Goal: Information Seeking & Learning: Learn about a topic

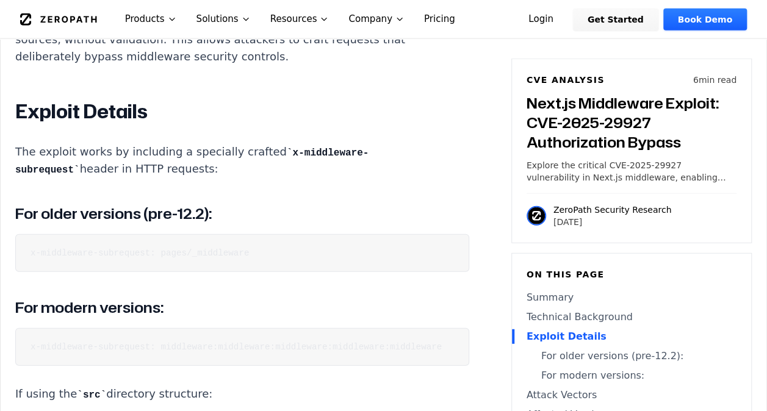
scroll to position [1525, 0]
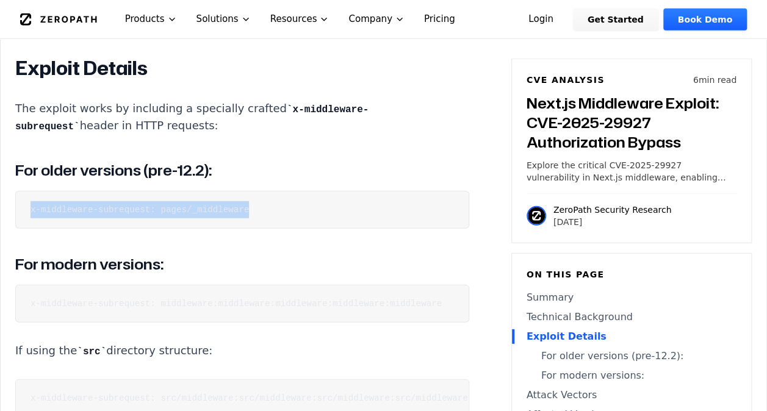
drag, startPoint x: 243, startPoint y: 227, endPoint x: 15, endPoint y: 234, distance: 228.3
click at [15, 229] on pre "x-middleware-subrequest: pages/_middleware" at bounding box center [242, 210] width 454 height 38
copy code "x-middleware-subrequest: pages/_middleware"
click at [238, 229] on pre "x-middleware-subrequest: pages/_middleware" at bounding box center [242, 210] width 454 height 38
drag, startPoint x: 242, startPoint y: 229, endPoint x: 28, endPoint y: 228, distance: 213.5
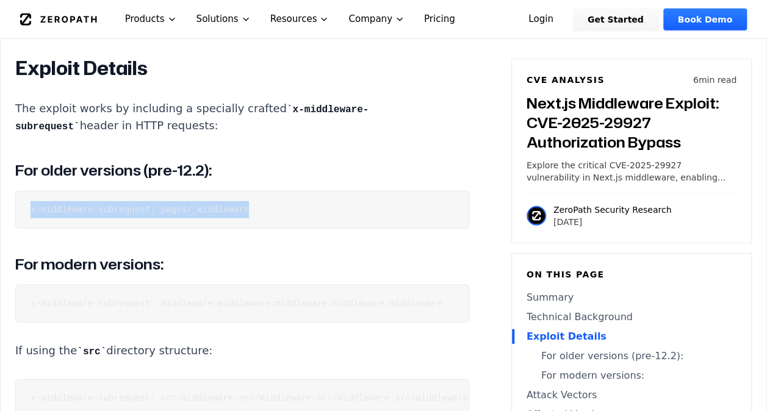
click at [28, 228] on pre "x-middleware-subrequest: pages/_middleware" at bounding box center [242, 210] width 454 height 38
copy code "x-middleware-subrequest: pages/_middleware"
click at [184, 229] on pre "x-middleware-subrequest: pages/_middleware" at bounding box center [242, 210] width 454 height 38
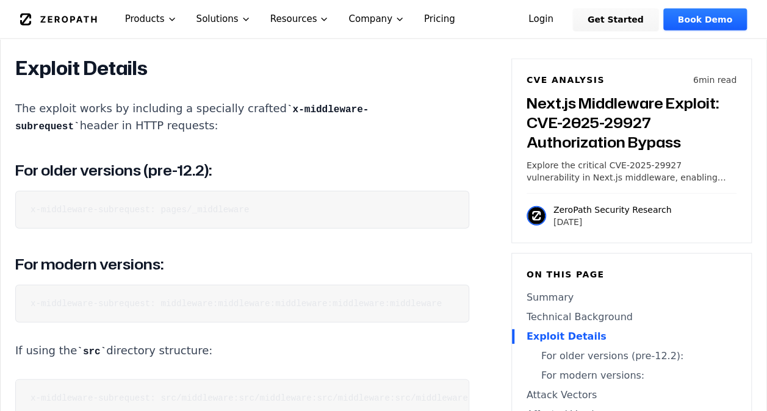
click at [184, 215] on code "x-middleware-subrequest: pages/_middleware" at bounding box center [140, 210] width 218 height 10
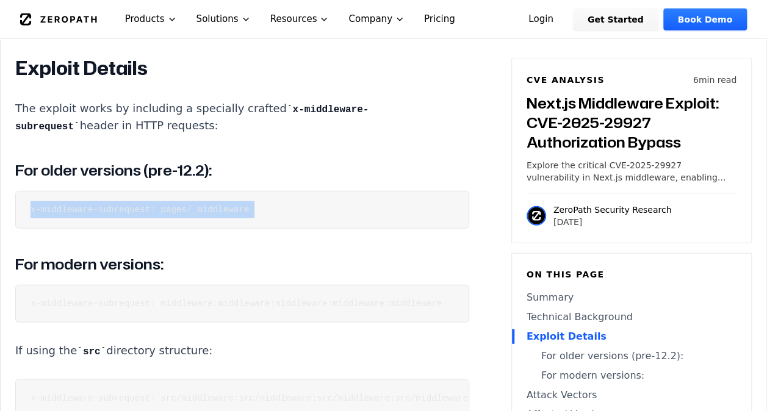
click at [184, 215] on code "x-middleware-subrequest: pages/_middleware" at bounding box center [140, 210] width 218 height 10
